Goal: Transaction & Acquisition: Subscribe to service/newsletter

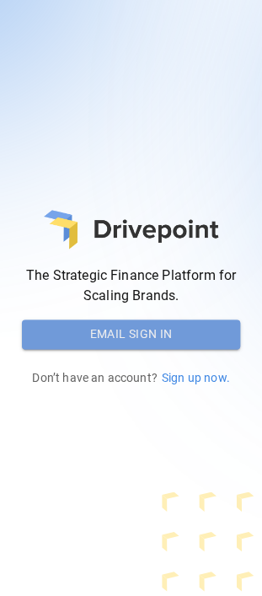
click at [137, 340] on button "Email Sign In" at bounding box center [131, 334] width 218 height 30
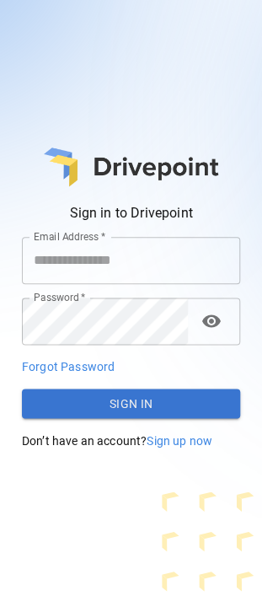
click at [114, 266] on input "Email Address   *" at bounding box center [131, 260] width 218 height 47
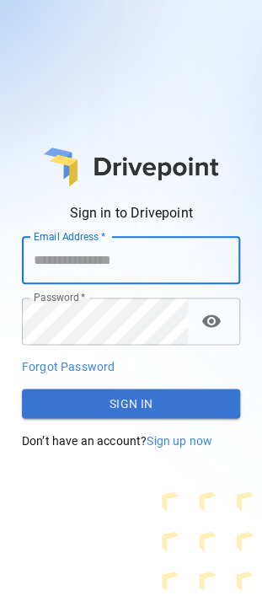
type input "**********"
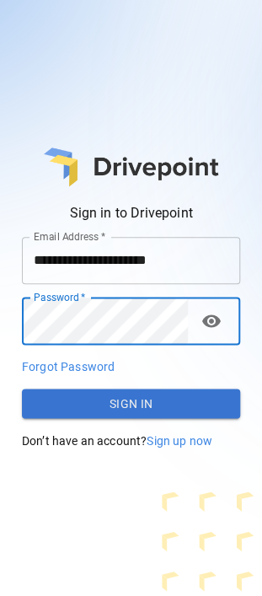
click at [185, 438] on span "Sign up now" at bounding box center [180, 439] width 66 height 13
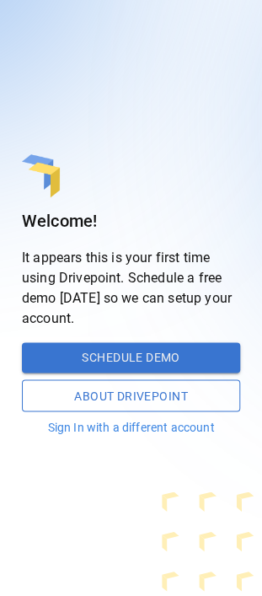
click at [185, 354] on button "Schedule Demo" at bounding box center [131, 357] width 218 height 30
drag, startPoint x: 137, startPoint y: 399, endPoint x: 136, endPoint y: 445, distance: 45.5
click at [137, 399] on button "About Drivepoint" at bounding box center [131, 395] width 218 height 32
